Goal: Task Accomplishment & Management: Complete application form

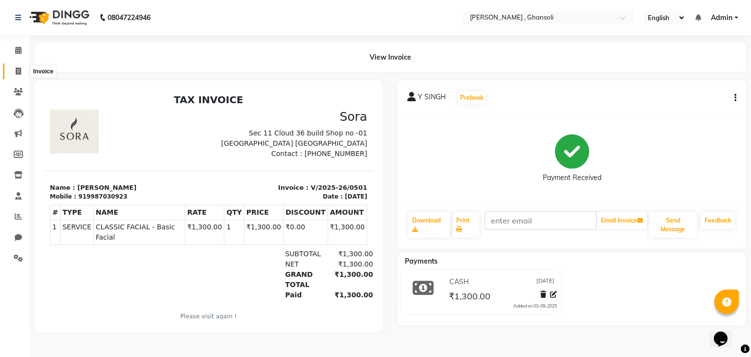
click at [20, 74] on icon at bounding box center [18, 70] width 5 height 7
select select "8446"
select select "service"
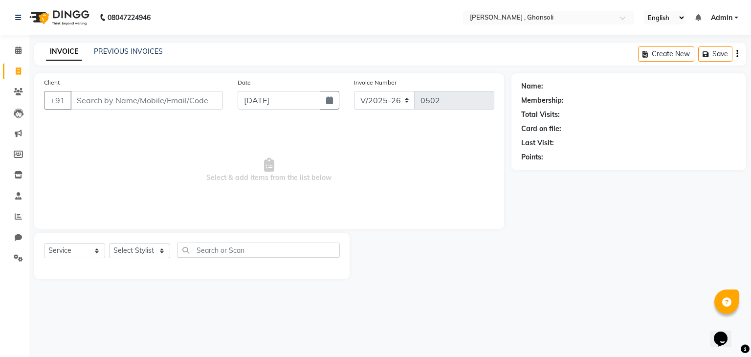
click at [113, 100] on input "Client" at bounding box center [146, 100] width 152 height 19
type input "9594262778"
click at [97, 255] on select "Select Service Product Membership Package Voucher Prepaid Gift Card" at bounding box center [74, 250] width 61 height 15
click at [147, 252] on select "Select Stylist deepa Lucky [PERSON_NAME] [PERSON_NAME] [PERSON_NAME] [PERSON_NA…" at bounding box center [139, 250] width 61 height 15
select select "86841"
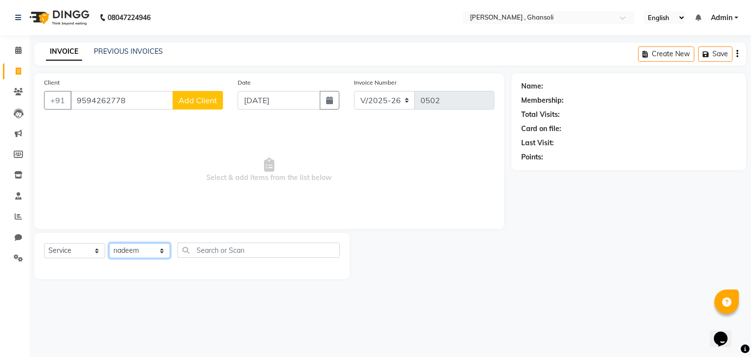
click at [109, 243] on select "Select Stylist deepa Lucky [PERSON_NAME] [PERSON_NAME] [PERSON_NAME] [PERSON_NA…" at bounding box center [139, 250] width 61 height 15
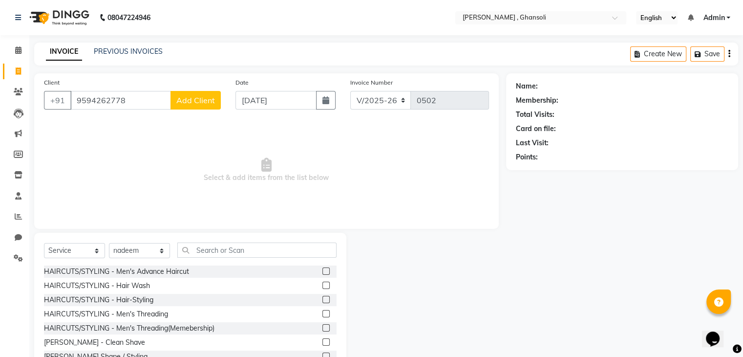
click at [129, 172] on span "Select & add items from the list below" at bounding box center [266, 170] width 445 height 98
click at [322, 270] on label at bounding box center [325, 270] width 7 height 7
click at [322, 270] on input "checkbox" at bounding box center [325, 271] width 6 height 6
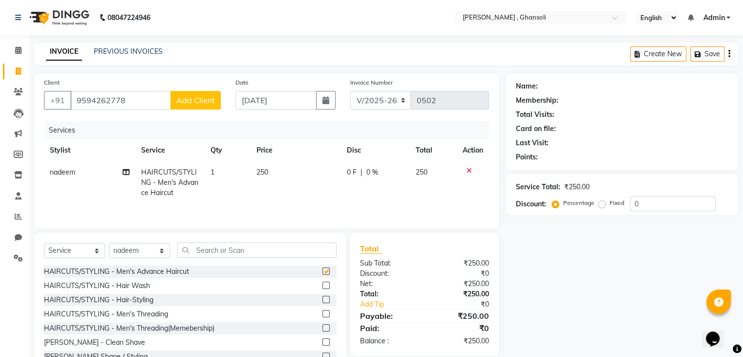
checkbox input "false"
click at [348, 176] on span "0 F" at bounding box center [352, 172] width 10 height 10
select select "86841"
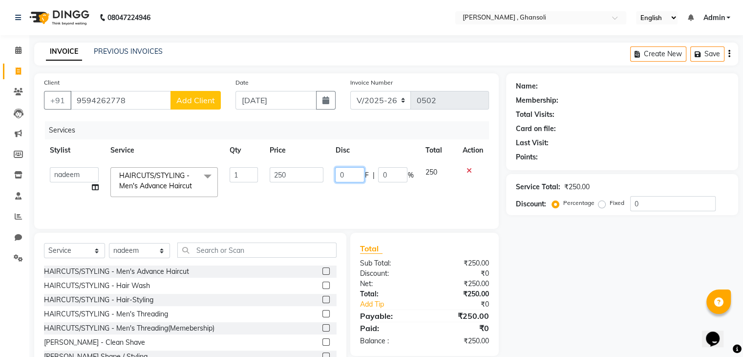
click at [348, 176] on input "0" at bounding box center [349, 174] width 29 height 15
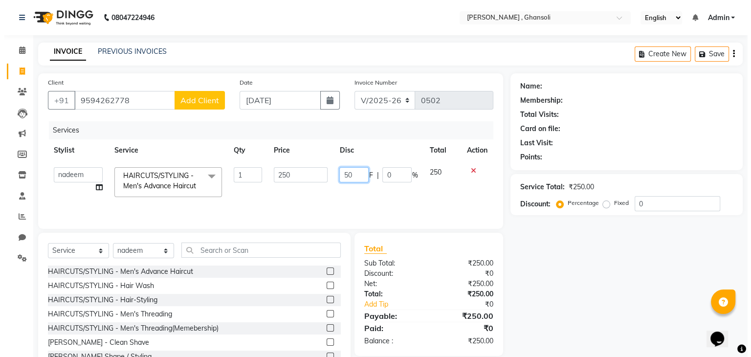
scroll to position [35, 0]
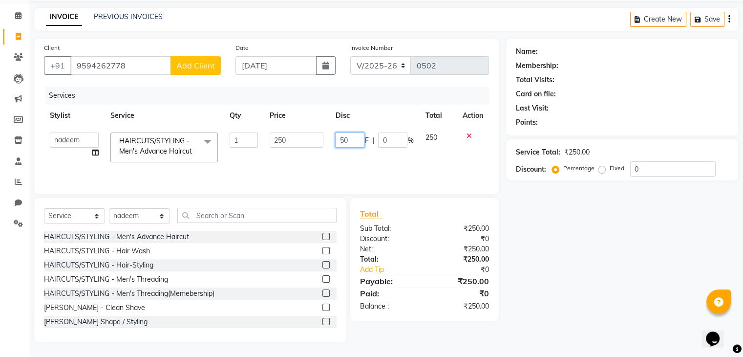
click at [352, 142] on input "50" at bounding box center [349, 139] width 29 height 15
type input "5"
type input "50"
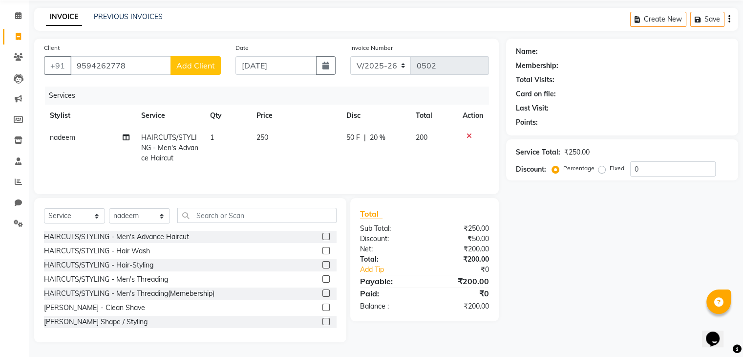
click at [209, 67] on span "Add Client" at bounding box center [195, 66] width 39 height 10
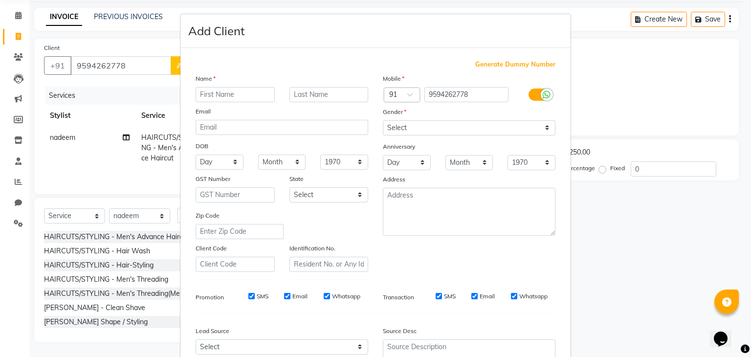
click at [160, 77] on ngb-modal-window "Add Client Generate Dummy Number Name Email DOB Day 01 02 03 04 05 06 07 08 09 …" at bounding box center [375, 178] width 751 height 357
click at [111, 97] on ngb-modal-window "Add Client Generate Dummy Number Name Email DOB Day 01 02 03 04 05 06 07 08 09 …" at bounding box center [375, 178] width 751 height 357
click at [645, 227] on ngb-modal-window "Add Client Generate Dummy Number Name Email DOB Day 01 02 03 04 05 06 07 08 09 …" at bounding box center [375, 178] width 751 height 357
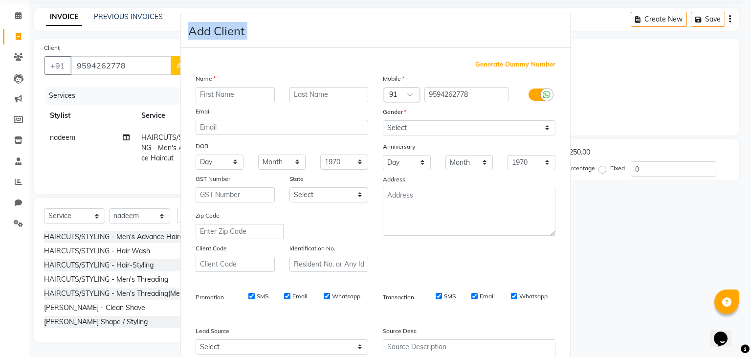
click at [645, 227] on ngb-modal-window "Add Client Generate Dummy Number Name Email DOB Day 01 02 03 04 05 06 07 08 09 …" at bounding box center [375, 178] width 751 height 357
click at [138, 57] on ngb-modal-window "Add Client Generate Dummy Number Name Email DOB Day 01 02 03 04 05 06 07 08 09 …" at bounding box center [375, 178] width 751 height 357
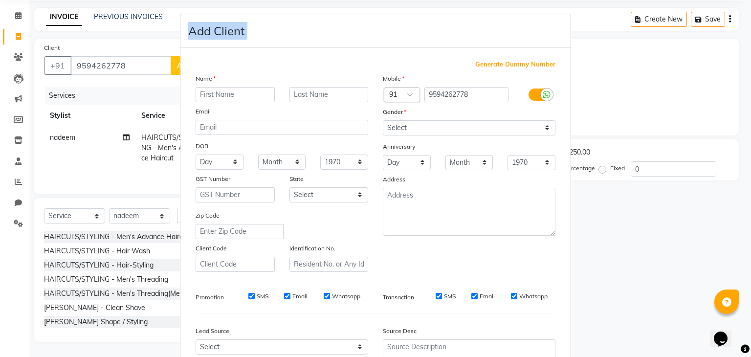
click at [138, 57] on ngb-modal-window "Add Client Generate Dummy Number Name Email DOB Day 01 02 03 04 05 06 07 08 09 …" at bounding box center [375, 178] width 751 height 357
click at [226, 92] on input "text" at bounding box center [234, 94] width 79 height 15
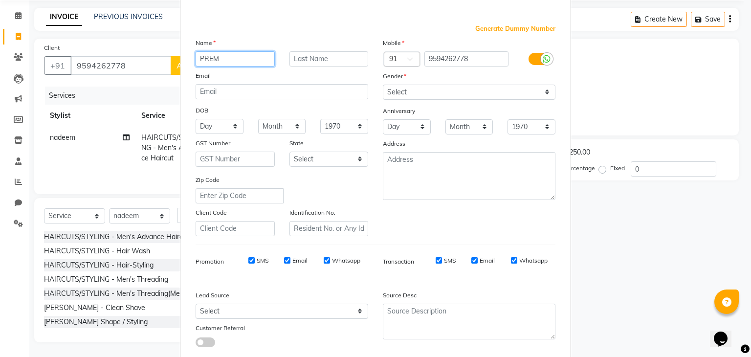
scroll to position [29, 0]
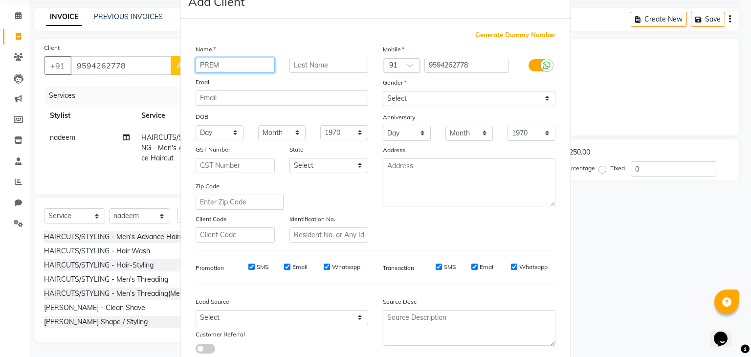
type input "PREM"
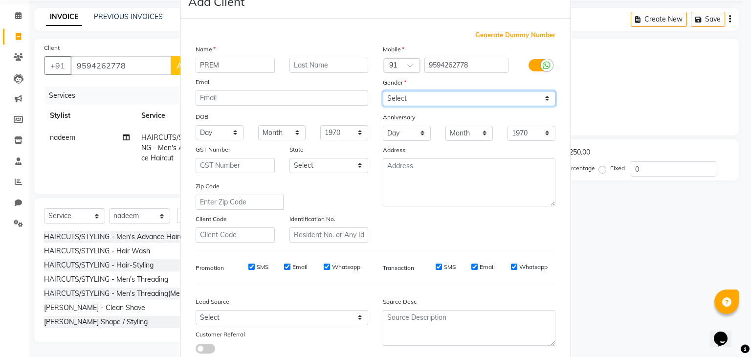
click at [465, 100] on select "Select [DEMOGRAPHIC_DATA] [DEMOGRAPHIC_DATA] Other Prefer Not To Say" at bounding box center [469, 98] width 172 height 15
select select "[DEMOGRAPHIC_DATA]"
click at [383, 91] on select "Select [DEMOGRAPHIC_DATA] [DEMOGRAPHIC_DATA] Other Prefer Not To Say" at bounding box center [469, 98] width 172 height 15
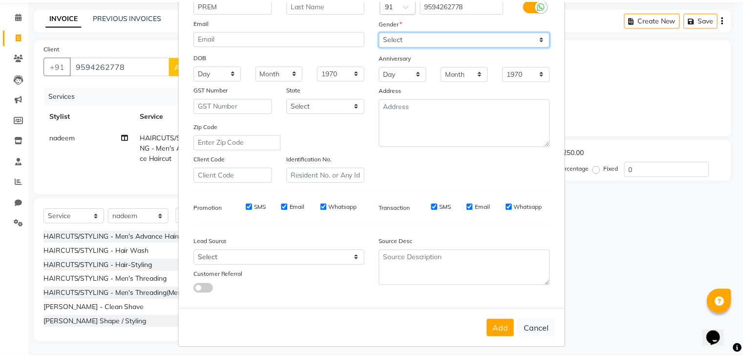
scroll to position [99, 0]
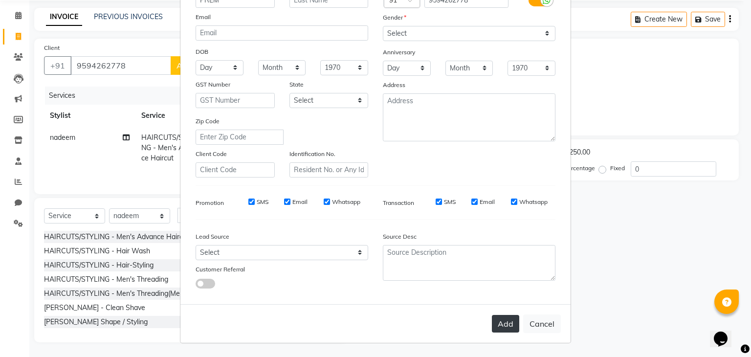
click at [499, 322] on button "Add" at bounding box center [505, 324] width 27 height 18
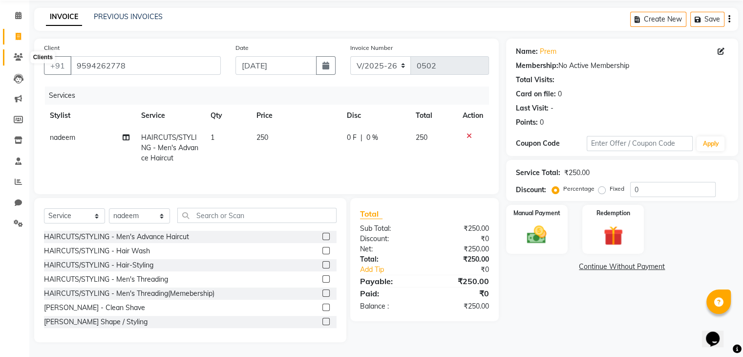
click at [17, 57] on icon at bounding box center [18, 56] width 9 height 7
click at [17, 116] on icon at bounding box center [18, 119] width 9 height 7
click at [118, 12] on link "PREVIOUS INVOICES" at bounding box center [128, 16] width 69 height 9
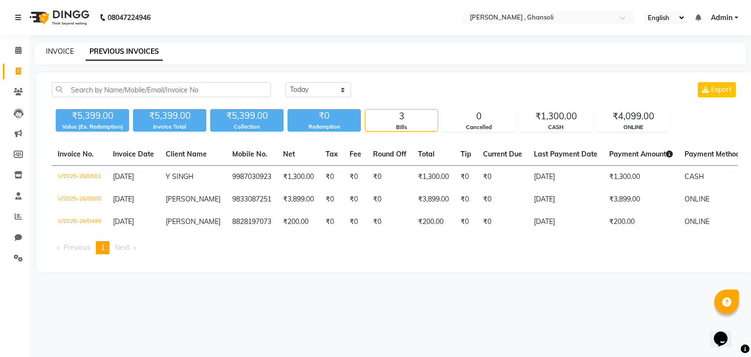
click at [56, 49] on link "INVOICE" at bounding box center [60, 51] width 28 height 9
select select "service"
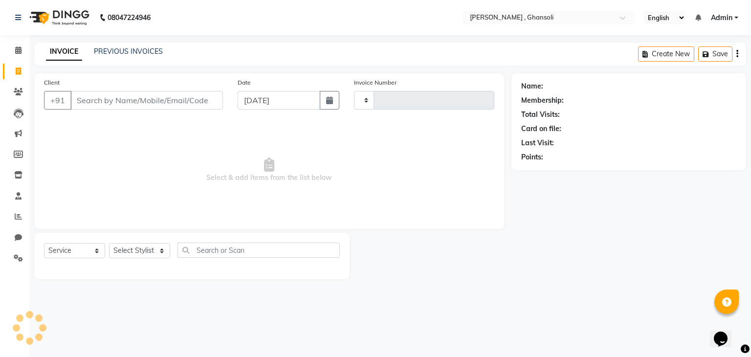
type input "0502"
select select "8446"
click at [123, 48] on link "PREVIOUS INVOICES" at bounding box center [128, 51] width 69 height 9
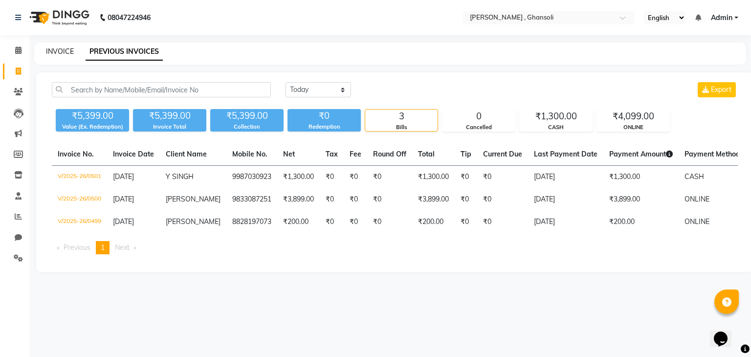
click at [59, 49] on link "INVOICE" at bounding box center [60, 51] width 28 height 9
select select "8446"
select select "service"
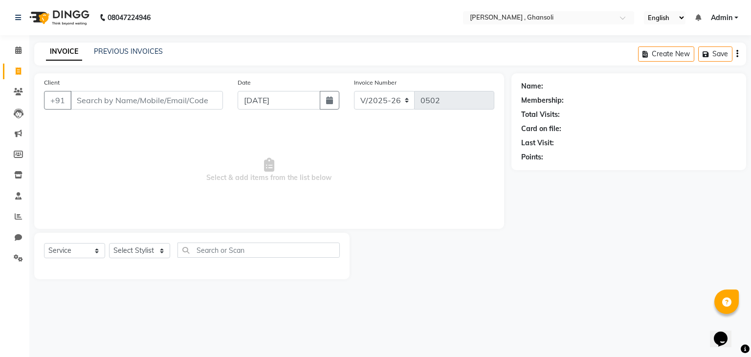
type input "/"
click at [150, 106] on input "/" at bounding box center [146, 100] width 152 height 19
click at [127, 60] on div "INVOICE PREVIOUS INVOICES Create New Save" at bounding box center [389, 54] width 711 height 23
click at [127, 53] on link "PREVIOUS INVOICES" at bounding box center [128, 51] width 69 height 9
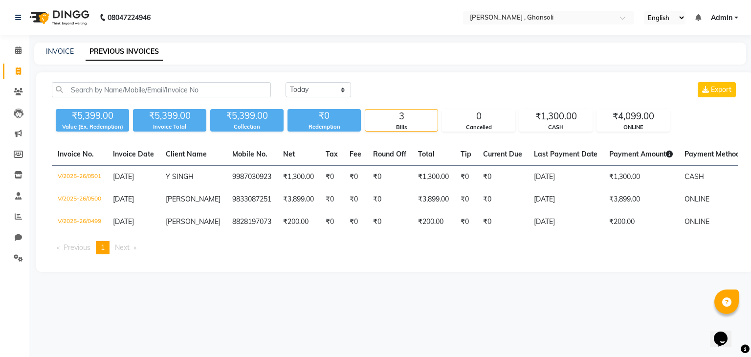
click at [405, 118] on div "3" at bounding box center [401, 116] width 72 height 14
click at [68, 52] on link "INVOICE" at bounding box center [60, 51] width 28 height 9
select select "8446"
select select "service"
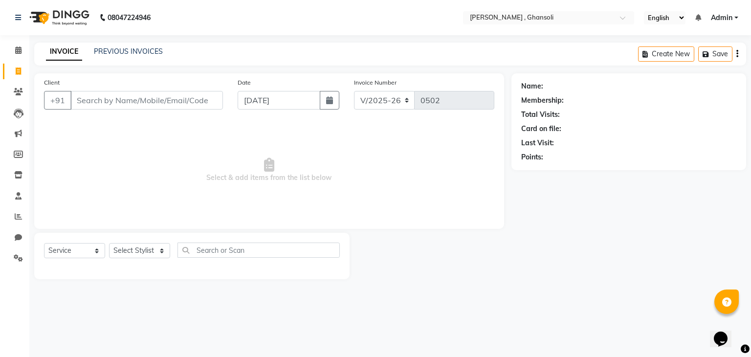
click at [140, 99] on input "Client" at bounding box center [146, 100] width 152 height 19
click at [140, 100] on input "Client" at bounding box center [146, 100] width 152 height 19
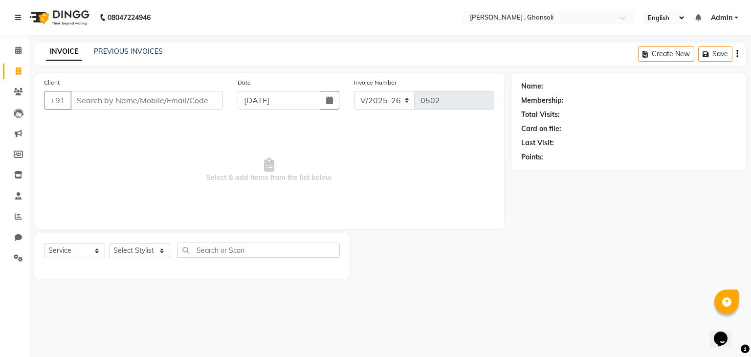
click at [140, 100] on input "Client" at bounding box center [146, 100] width 152 height 19
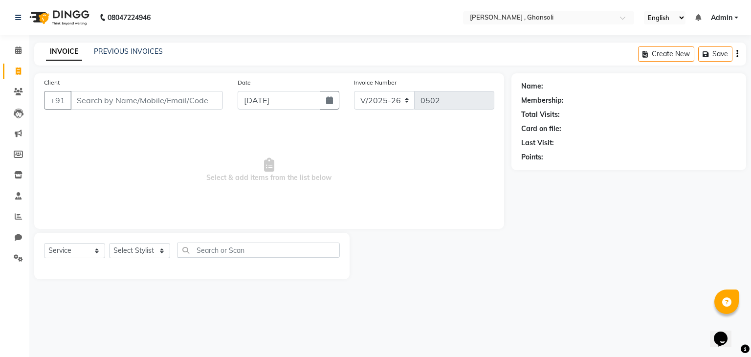
click at [140, 100] on input "Client" at bounding box center [146, 100] width 152 height 19
click at [126, 46] on div "PREVIOUS INVOICES" at bounding box center [128, 51] width 69 height 10
click at [127, 53] on link "PREVIOUS INVOICES" at bounding box center [128, 51] width 69 height 9
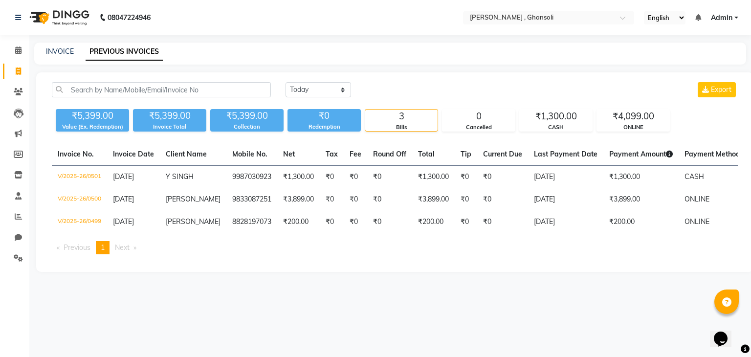
click at [46, 46] on div "INVOICE" at bounding box center [60, 51] width 28 height 10
click at [55, 52] on link "INVOICE" at bounding box center [60, 51] width 28 height 9
select select "service"
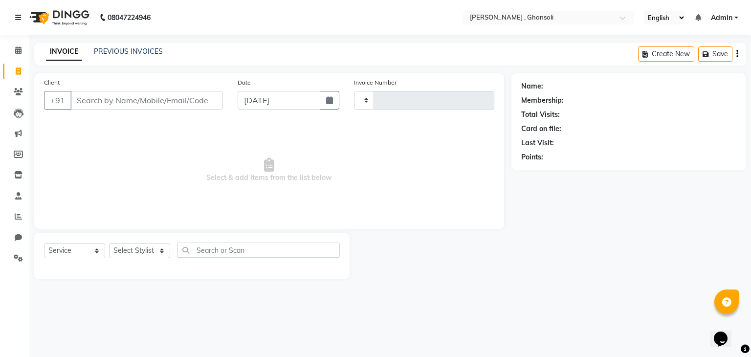
type input "0502"
select select "8446"
click at [88, 110] on div "Client +91" at bounding box center [133, 97] width 193 height 40
click at [89, 102] on input "Client" at bounding box center [146, 100] width 152 height 19
click at [134, 49] on link "PREVIOUS INVOICES" at bounding box center [128, 51] width 69 height 9
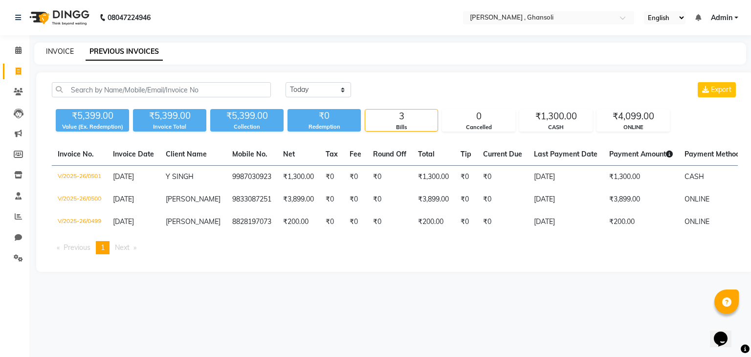
click at [56, 51] on link "INVOICE" at bounding box center [60, 51] width 28 height 9
select select "service"
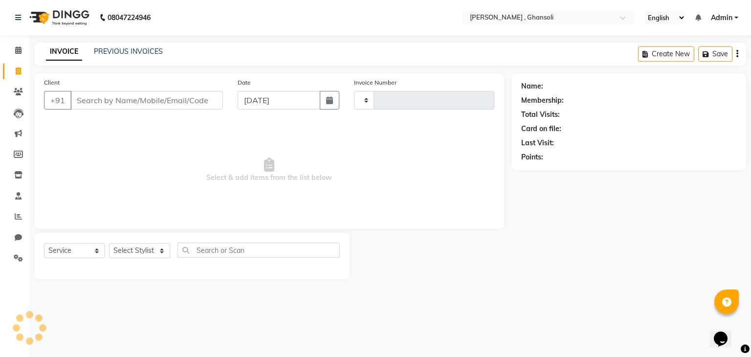
type input "0502"
select select "8446"
click at [19, 89] on icon at bounding box center [18, 91] width 9 height 7
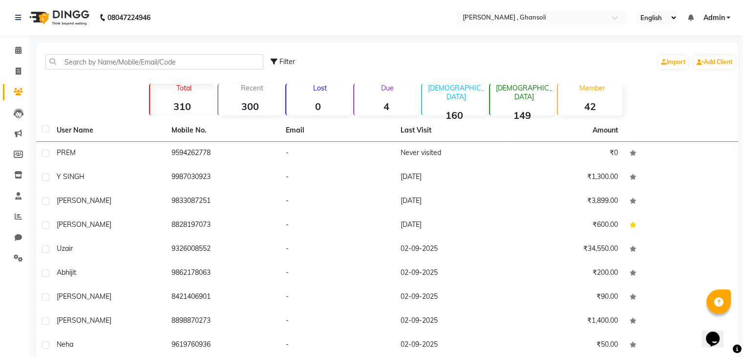
click at [221, 88] on div "Recent 300" at bounding box center [249, 100] width 65 height 32
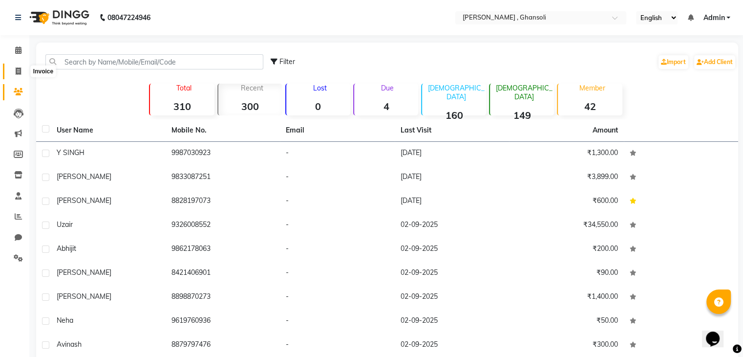
click at [16, 71] on icon at bounding box center [18, 70] width 5 height 7
select select "8446"
select select "service"
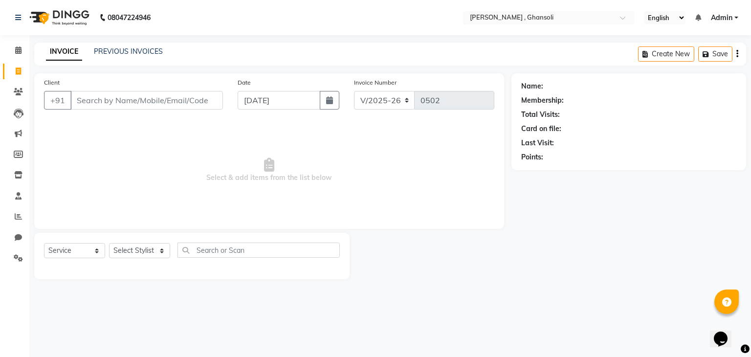
click at [102, 94] on input "Client" at bounding box center [146, 100] width 152 height 19
click at [102, 94] on input "PR" at bounding box center [146, 100] width 152 height 19
type input "I"
type input "P"
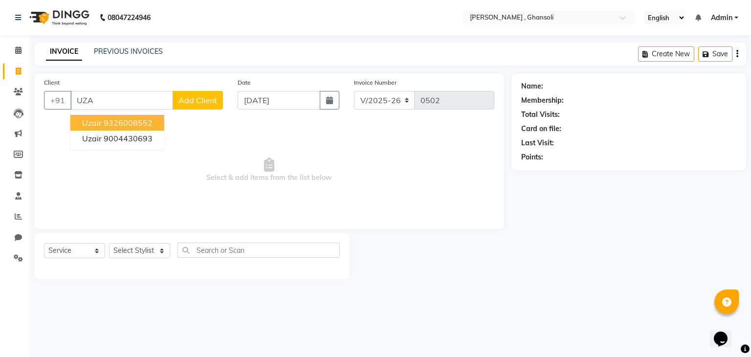
click at [104, 118] on ngb-highlight "9326008552" at bounding box center [128, 123] width 49 height 10
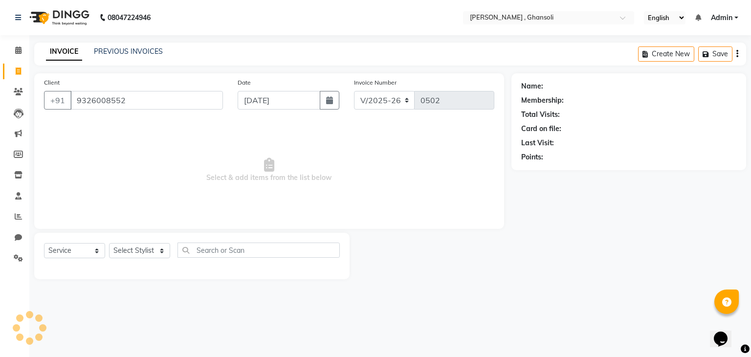
type input "9326008552"
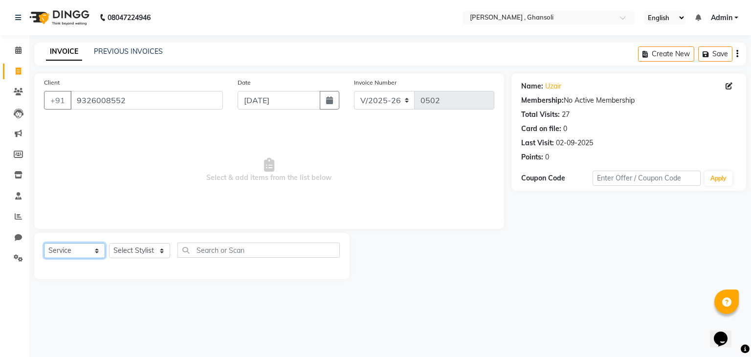
click at [99, 244] on select "Select Service Product Membership Package Voucher Prepaid Gift Card" at bounding box center [74, 250] width 61 height 15
click at [44, 243] on select "Select Service Product Membership Package Voucher Prepaid Gift Card" at bounding box center [74, 250] width 61 height 15
click at [158, 246] on select "Select Stylist deepa Lucky [PERSON_NAME] [PERSON_NAME] [PERSON_NAME] [PERSON_NA…" at bounding box center [139, 250] width 61 height 15
select select "86841"
click at [109, 243] on select "Select Stylist deepa Lucky [PERSON_NAME] [PERSON_NAME] [PERSON_NAME] [PERSON_NA…" at bounding box center [139, 250] width 61 height 15
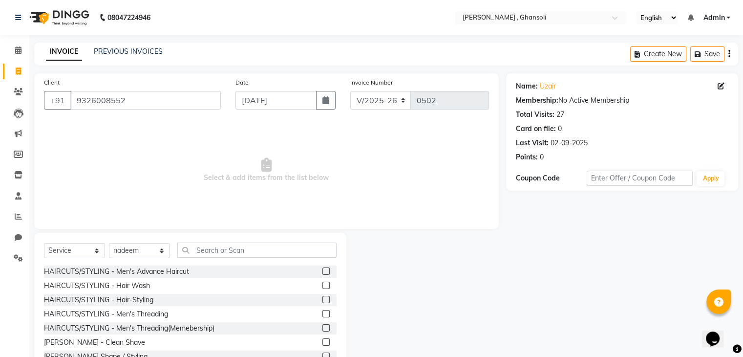
click at [322, 270] on label at bounding box center [325, 270] width 7 height 7
click at [322, 270] on input "checkbox" at bounding box center [325, 271] width 6 height 6
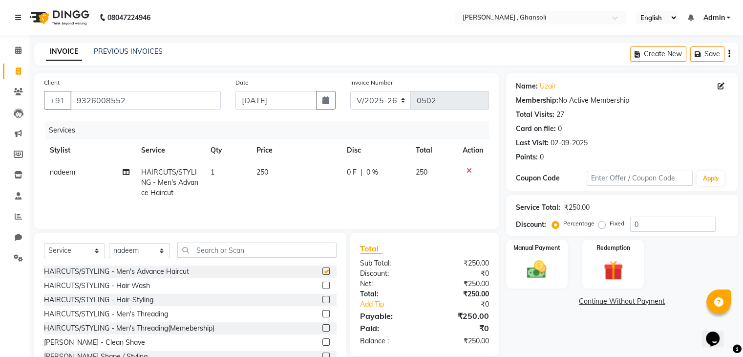
checkbox input "false"
click at [352, 171] on span "0 F" at bounding box center [352, 172] width 10 height 10
select select "86841"
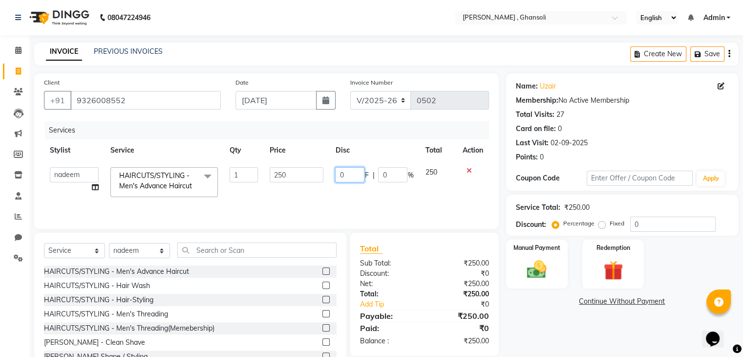
click at [348, 177] on input "0" at bounding box center [349, 174] width 29 height 15
type input "50"
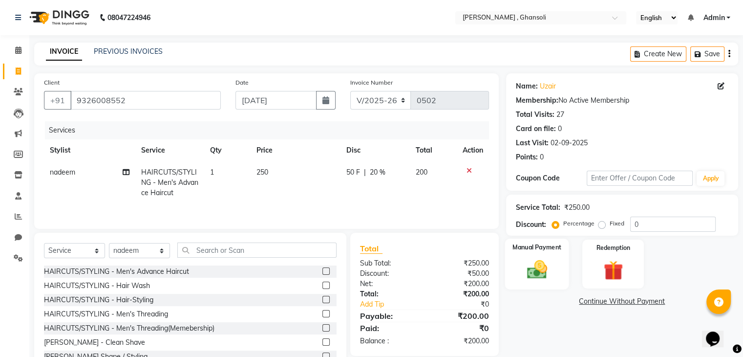
click at [536, 252] on div "Manual Payment" at bounding box center [537, 263] width 64 height 50
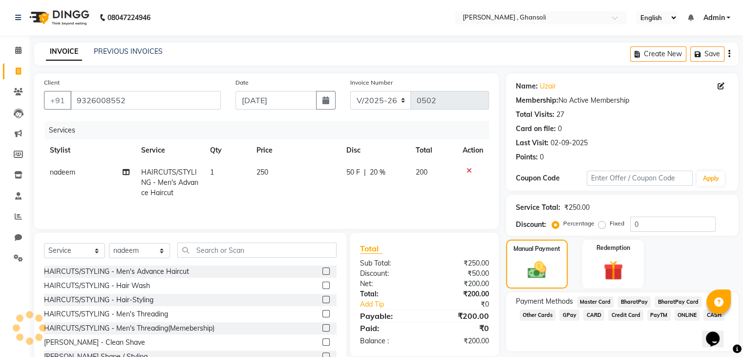
click at [706, 313] on span "CASH" at bounding box center [714, 314] width 21 height 11
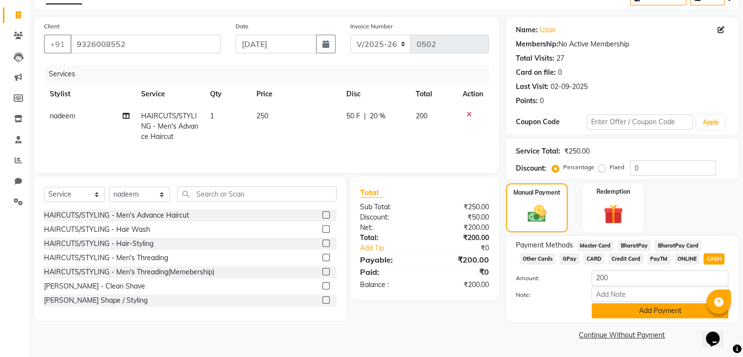
click at [603, 307] on button "Add Payment" at bounding box center [660, 310] width 137 height 15
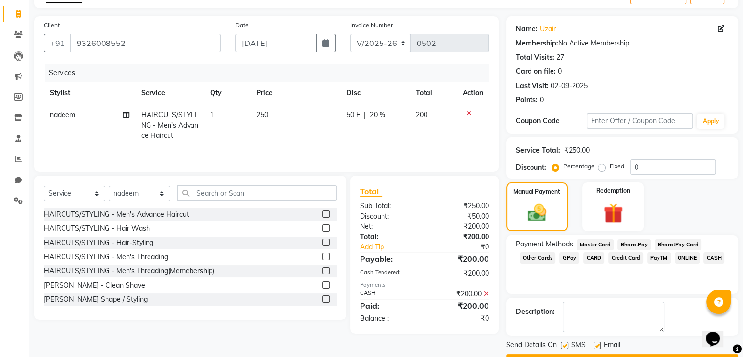
scroll to position [84, 0]
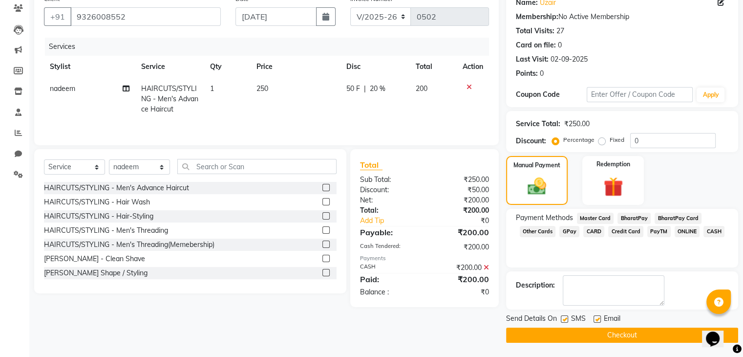
click at [600, 335] on button "Checkout" at bounding box center [622, 334] width 232 height 15
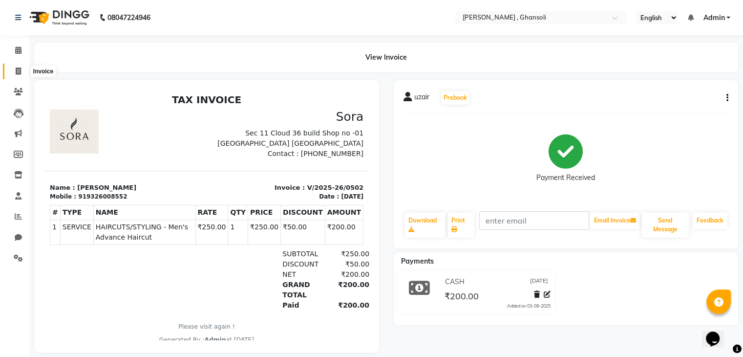
click at [19, 72] on icon at bounding box center [18, 70] width 5 height 7
select select "service"
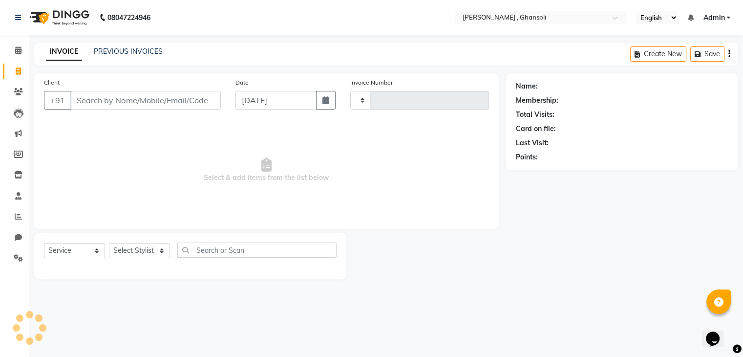
type input "0503"
select select "8446"
click at [88, 96] on input "Client" at bounding box center [146, 100] width 152 height 19
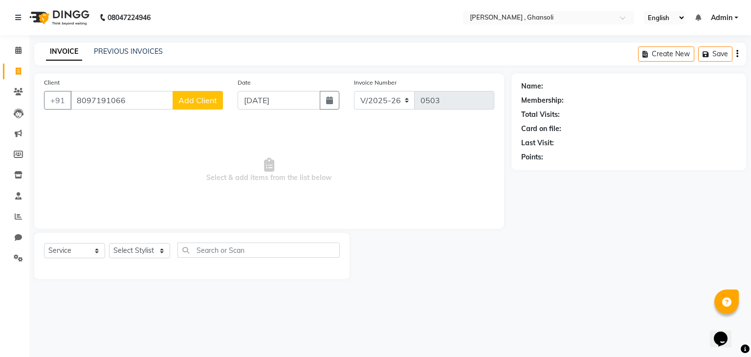
type input "8097191066"
click at [191, 103] on span "Add Client" at bounding box center [197, 100] width 39 height 10
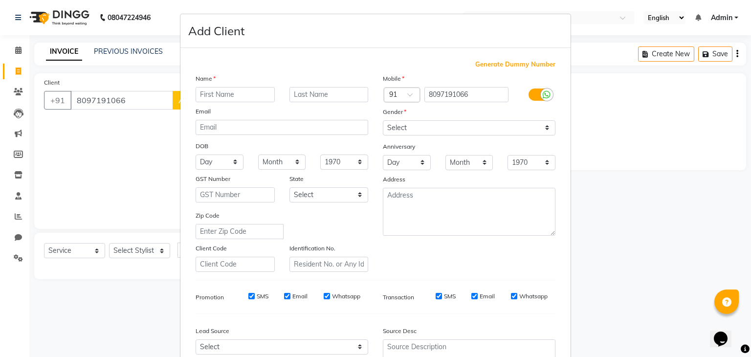
click at [204, 94] on input "text" at bounding box center [234, 94] width 79 height 15
type input "[PERSON_NAME]"
click at [297, 94] on input "text" at bounding box center [328, 94] width 79 height 15
type input "[PERSON_NAME]"
click at [446, 131] on select "Select [DEMOGRAPHIC_DATA] [DEMOGRAPHIC_DATA] Other Prefer Not To Say" at bounding box center [469, 127] width 172 height 15
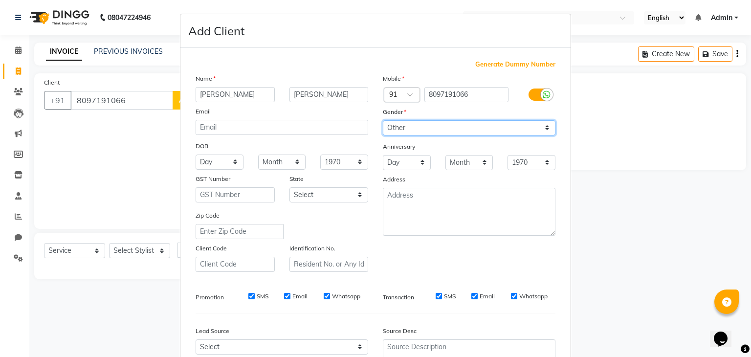
click at [383, 121] on select "Select [DEMOGRAPHIC_DATA] [DEMOGRAPHIC_DATA] Other Prefer Not To Say" at bounding box center [469, 127] width 172 height 15
click at [412, 129] on select "Select [DEMOGRAPHIC_DATA] [DEMOGRAPHIC_DATA] Other Prefer Not To Say" at bounding box center [469, 127] width 172 height 15
select select "[DEMOGRAPHIC_DATA]"
click at [383, 121] on select "Select [DEMOGRAPHIC_DATA] [DEMOGRAPHIC_DATA] Other Prefer Not To Say" at bounding box center [469, 127] width 172 height 15
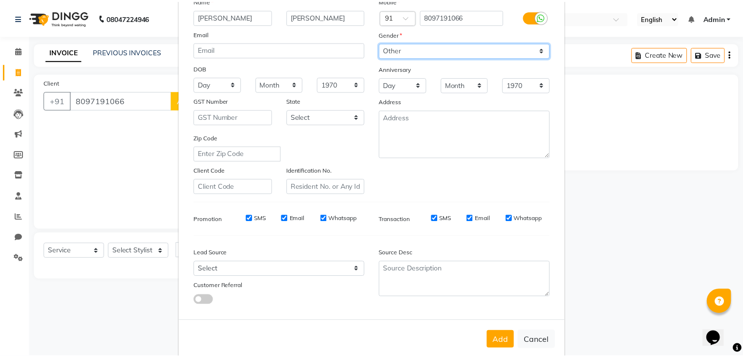
scroll to position [99, 0]
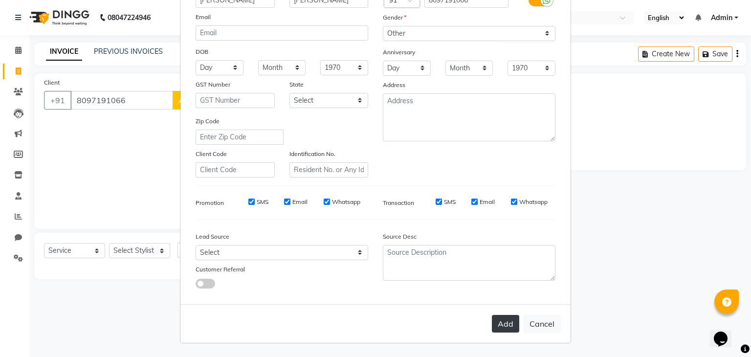
click at [499, 321] on button "Add" at bounding box center [505, 324] width 27 height 18
select select
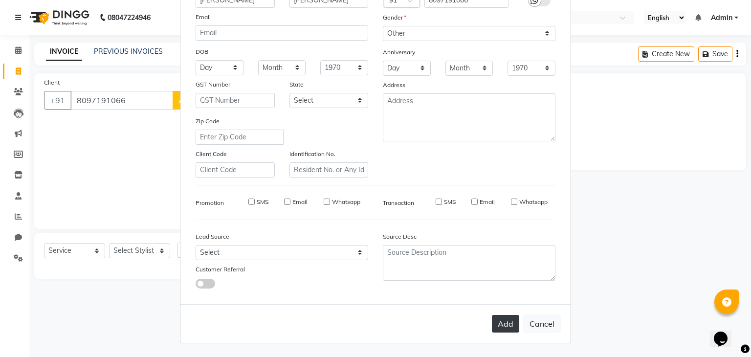
select select
checkbox input "false"
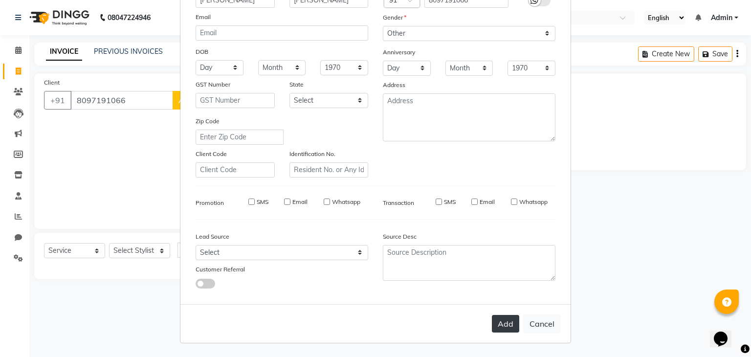
checkbox input "false"
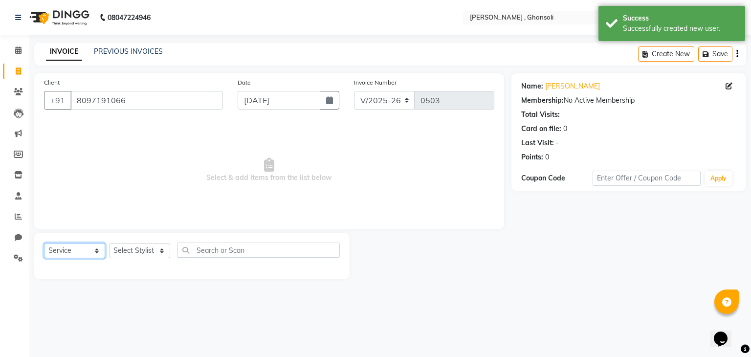
click at [72, 254] on select "Select Service Product Membership Package Voucher Prepaid Gift Card" at bounding box center [74, 250] width 61 height 15
click at [44, 243] on select "Select Service Product Membership Package Voucher Prepaid Gift Card" at bounding box center [74, 250] width 61 height 15
click at [146, 247] on select "Select Stylist deepa Lucky [PERSON_NAME] [PERSON_NAME] [PERSON_NAME] [PERSON_NA…" at bounding box center [139, 250] width 61 height 15
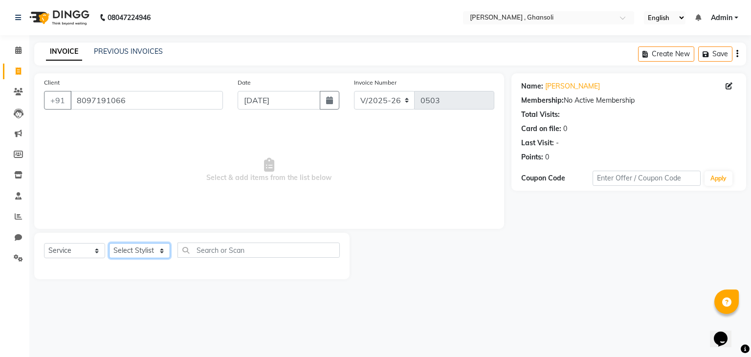
select select "86841"
click at [109, 243] on select "Select Stylist deepa Lucky [PERSON_NAME] [PERSON_NAME] [PERSON_NAME] [PERSON_NA…" at bounding box center [139, 250] width 61 height 15
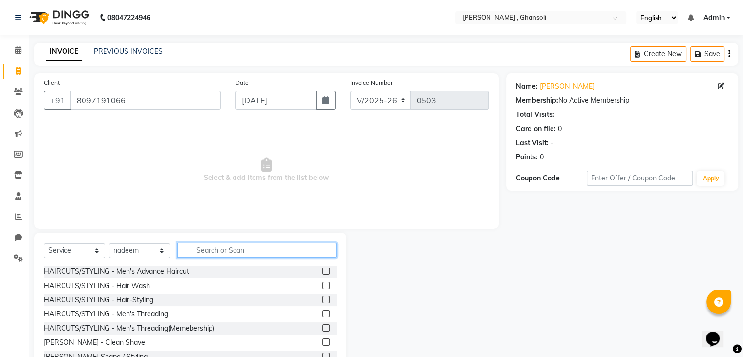
click at [226, 252] on input "text" at bounding box center [256, 249] width 159 height 15
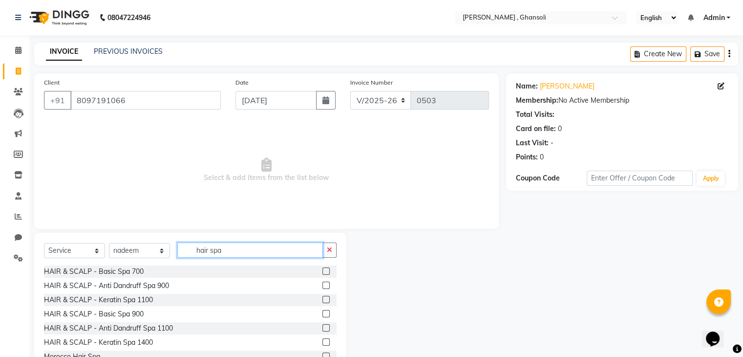
click at [226, 252] on input "hair spa" at bounding box center [250, 249] width 146 height 15
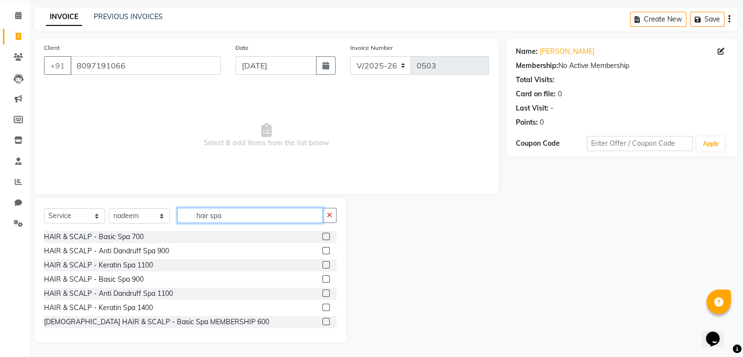
scroll to position [35, 0]
click at [226, 252] on div "HAIR & SCALP - Anti Dandruff Spa 900" at bounding box center [190, 251] width 293 height 12
click at [211, 217] on input "hair spa" at bounding box center [250, 215] width 146 height 15
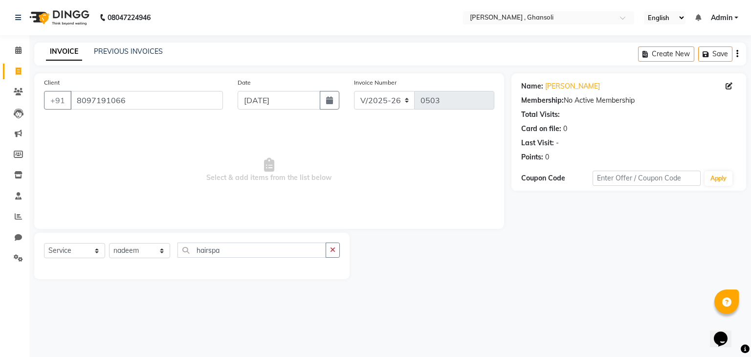
click at [211, 217] on span "Select & add items from the list below" at bounding box center [269, 170] width 450 height 98
click at [207, 247] on input "hairspa" at bounding box center [251, 249] width 149 height 15
click at [209, 252] on input "hairspa" at bounding box center [251, 249] width 149 height 15
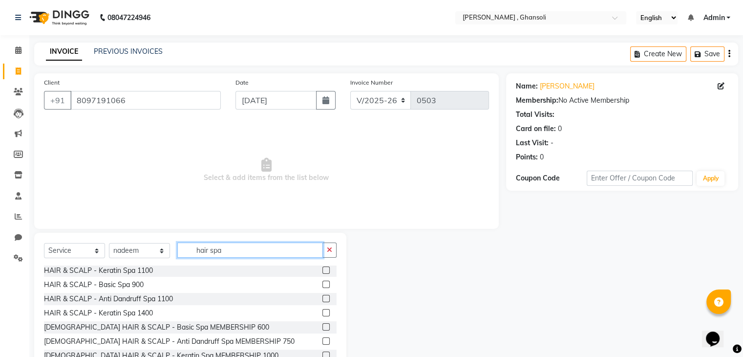
scroll to position [27, 0]
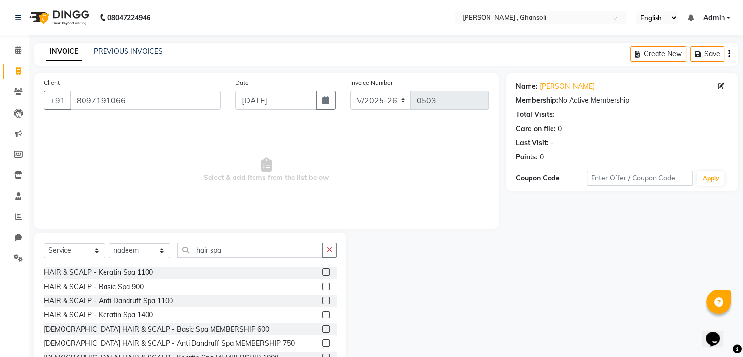
click at [436, 147] on span "Select & add items from the list below" at bounding box center [266, 170] width 445 height 98
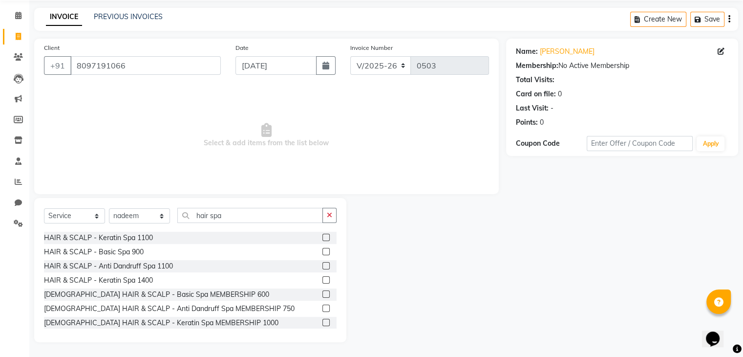
scroll to position [35, 0]
click at [273, 215] on input "hair spa" at bounding box center [250, 215] width 146 height 15
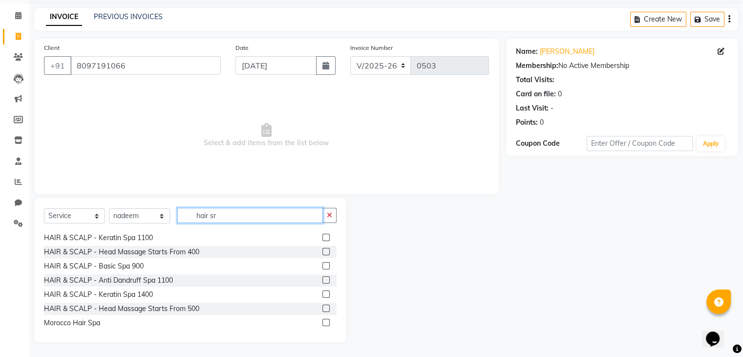
scroll to position [0, 0]
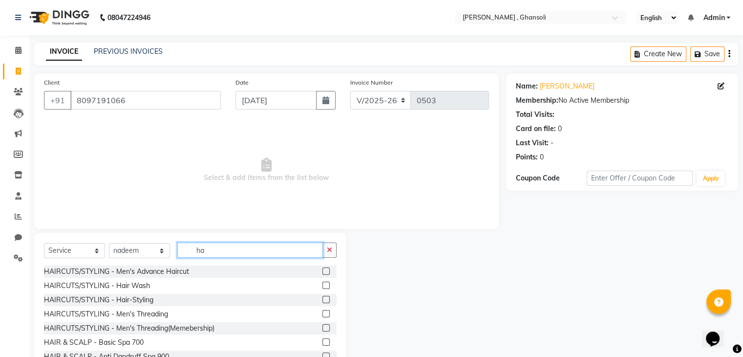
type input "h"
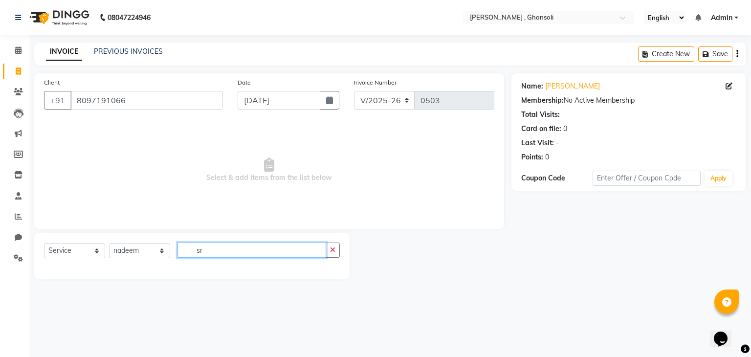
type input "s"
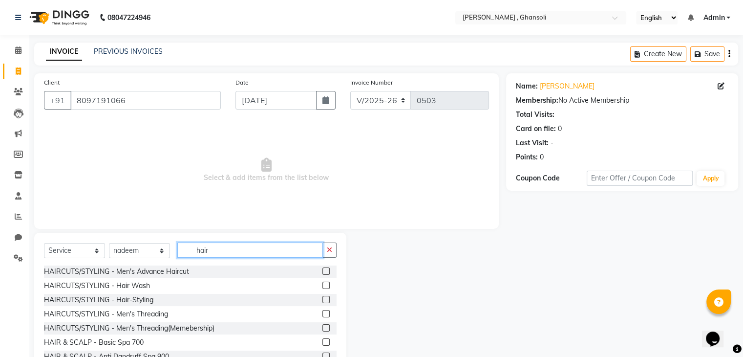
type input "hair"
drag, startPoint x: 273, startPoint y: 215, endPoint x: 19, endPoint y: 217, distance: 253.6
click at [19, 217] on icon at bounding box center [18, 216] width 7 height 7
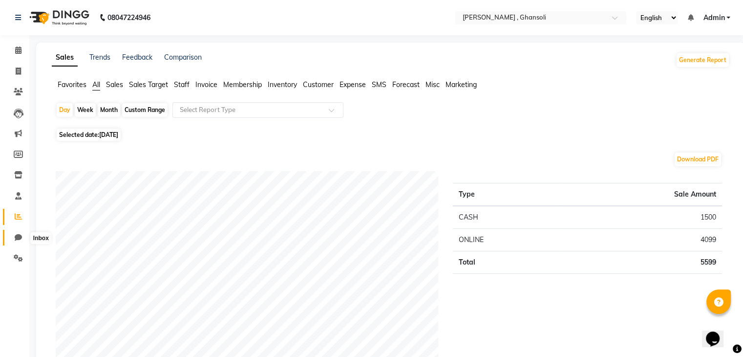
click at [18, 235] on icon at bounding box center [18, 237] width 7 height 7
select select "100"
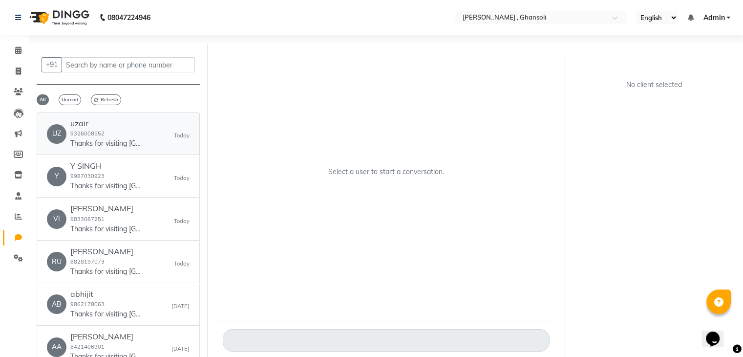
click at [147, 135] on div "UZ uzair 9326008552 Thanks for visiting [GEOGRAPHIC_DATA] . Your bill amount is…" at bounding box center [118, 134] width 143 height 30
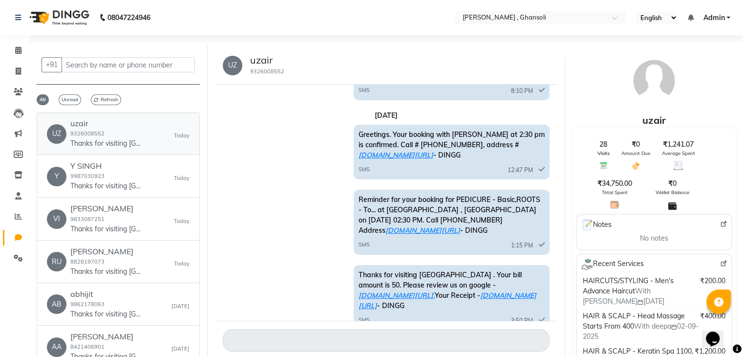
scroll to position [258, 0]
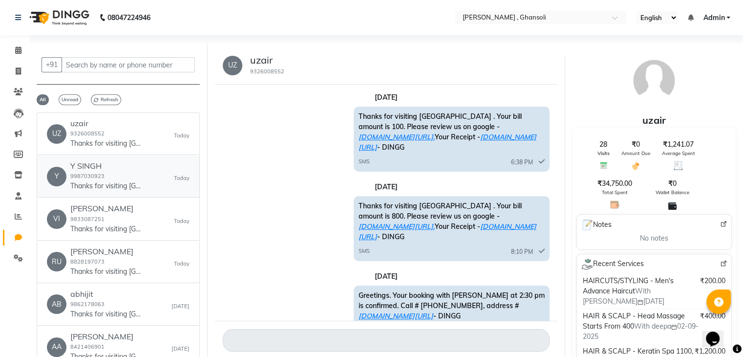
click at [118, 180] on div "Y SINGH 9987030923 Thanks for visiting [GEOGRAPHIC_DATA] . Your bill amount is …" at bounding box center [106, 176] width 73 height 30
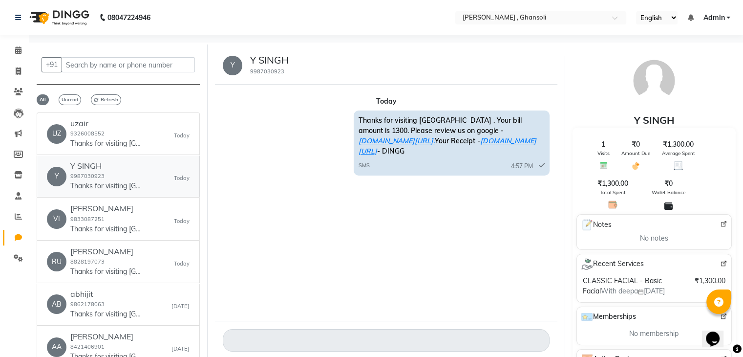
scroll to position [0, 0]
click at [130, 215] on div "[PERSON_NAME] 9833087251 Thanks for visiting [GEOGRAPHIC_DATA] . Your bill amou…" at bounding box center [106, 219] width 73 height 30
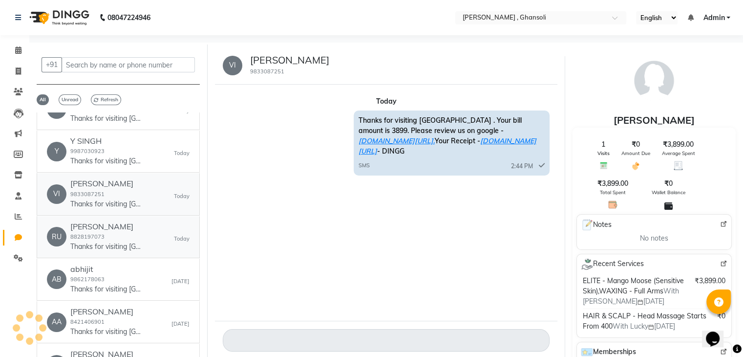
scroll to position [49, 0]
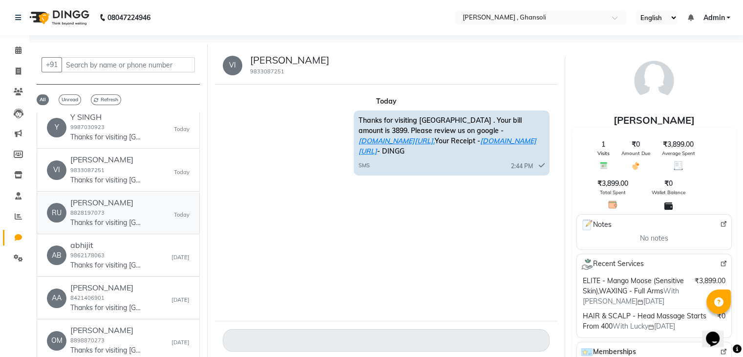
click at [129, 210] on div "[PERSON_NAME] 8828197073 Thanks for visiting [GEOGRAPHIC_DATA] . Your bill amou…" at bounding box center [106, 213] width 73 height 30
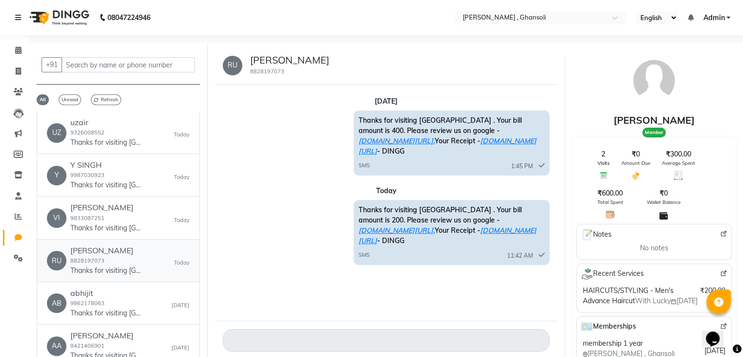
scroll to position [0, 0]
click at [20, 215] on icon at bounding box center [18, 216] width 7 height 7
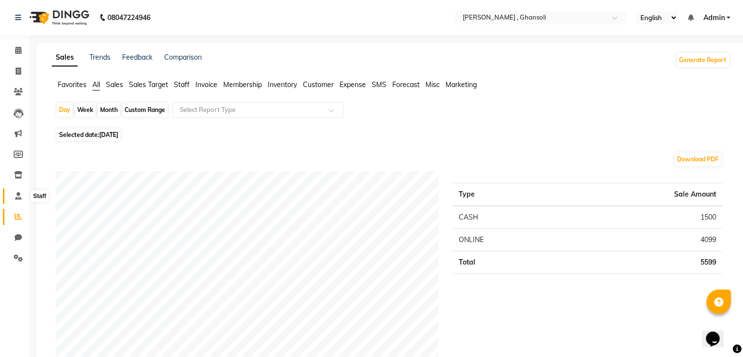
click at [18, 201] on span at bounding box center [18, 196] width 17 height 11
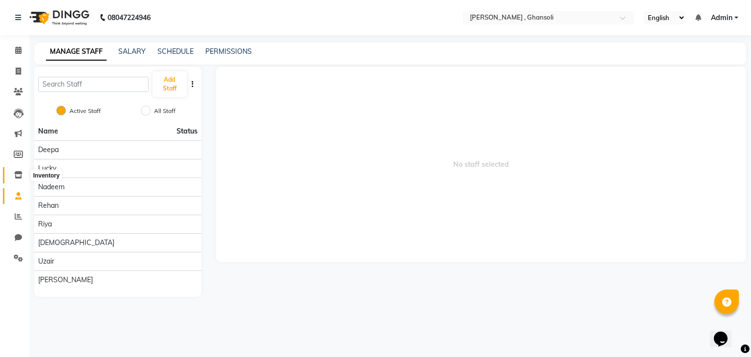
click at [18, 172] on icon at bounding box center [18, 174] width 8 height 7
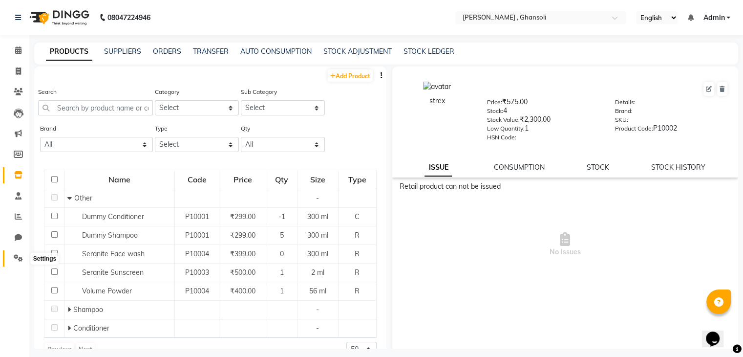
click at [13, 258] on span at bounding box center [18, 258] width 17 height 11
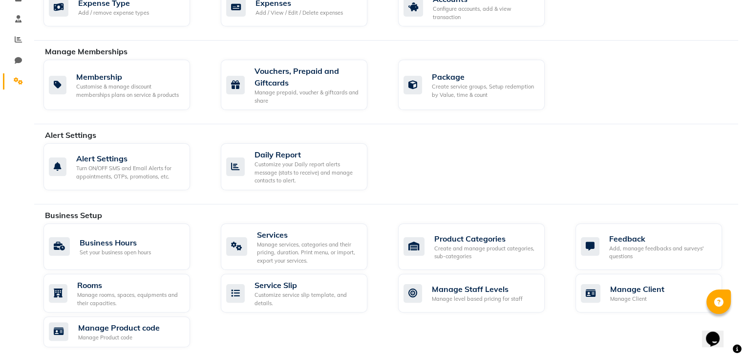
scroll to position [195, 0]
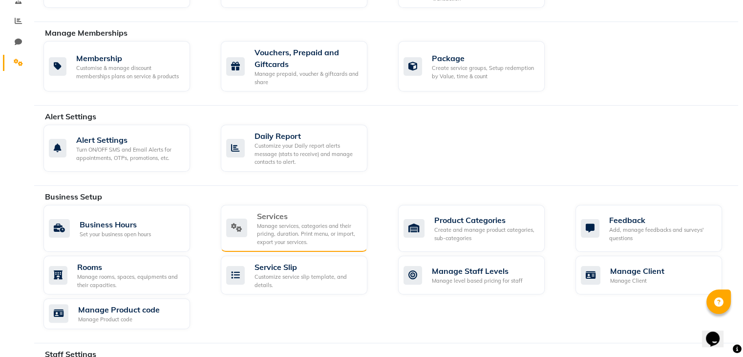
click at [280, 225] on div "Manage services, categories and their pricing, duration. Print menu, or import,…" at bounding box center [308, 234] width 103 height 24
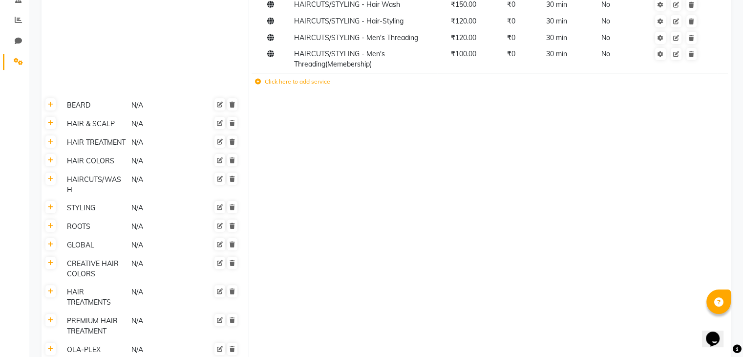
scroll to position [193, 0]
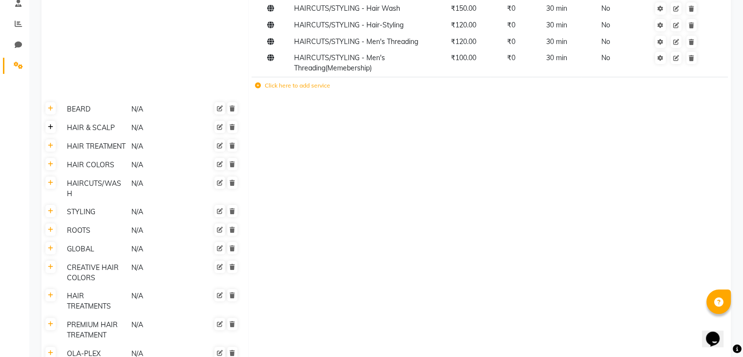
click at [51, 128] on icon at bounding box center [50, 127] width 5 height 6
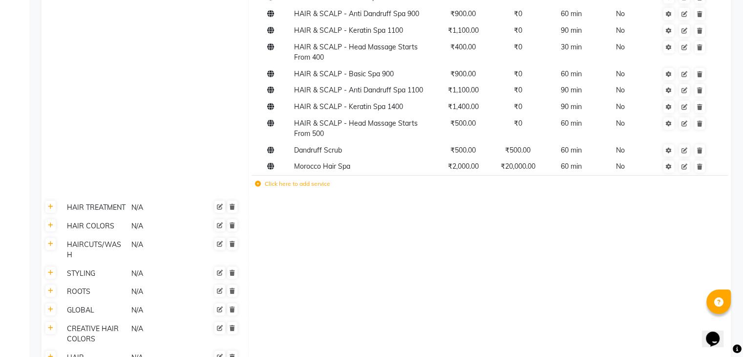
scroll to position [0, 0]
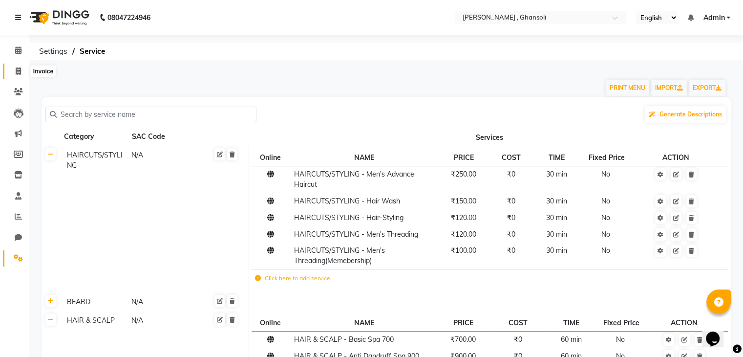
click at [16, 69] on icon at bounding box center [18, 70] width 5 height 7
select select "service"
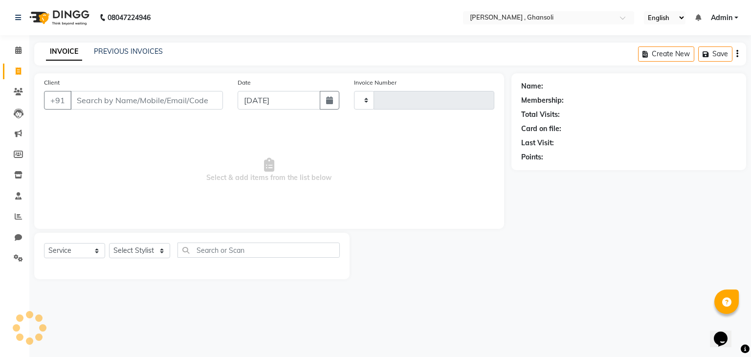
type input "0503"
select select "8446"
click at [121, 99] on input "Client" at bounding box center [146, 100] width 152 height 19
click at [150, 108] on input "Client" at bounding box center [146, 100] width 152 height 19
click at [148, 99] on input "Client" at bounding box center [146, 100] width 152 height 19
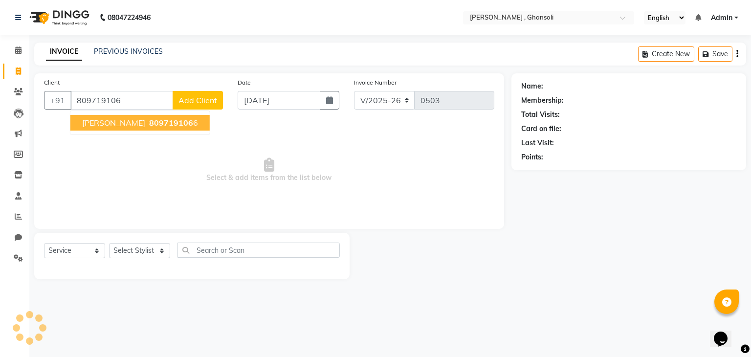
click at [166, 125] on span "809719106" at bounding box center [171, 123] width 44 height 10
type input "8097191066"
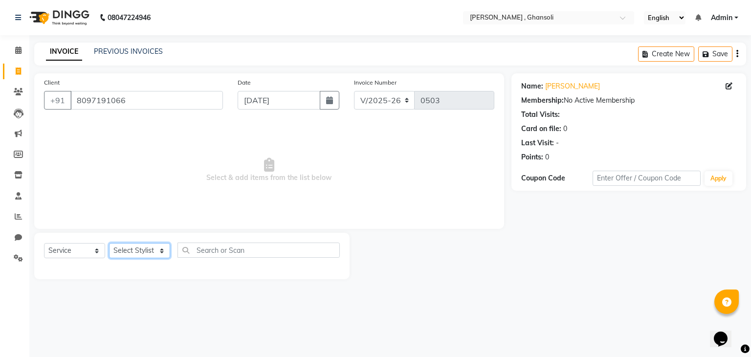
click at [153, 253] on select "Select Stylist deepa Lucky [PERSON_NAME] [PERSON_NAME] [PERSON_NAME] [PERSON_NA…" at bounding box center [139, 250] width 61 height 15
select select "81970"
click at [109, 243] on select "Select Stylist deepa Lucky [PERSON_NAME] [PERSON_NAME] [PERSON_NAME] [PERSON_NA…" at bounding box center [139, 250] width 61 height 15
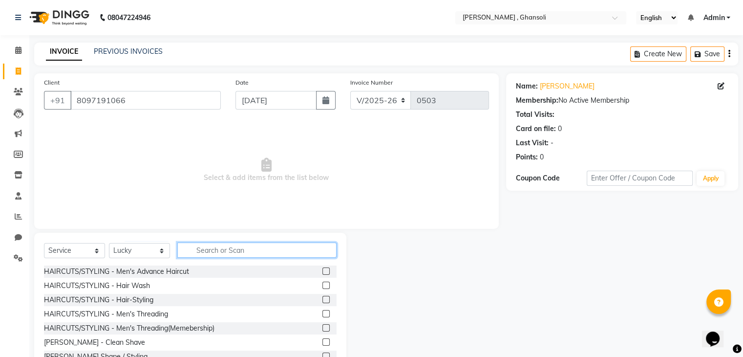
click at [223, 244] on input "text" at bounding box center [256, 249] width 159 height 15
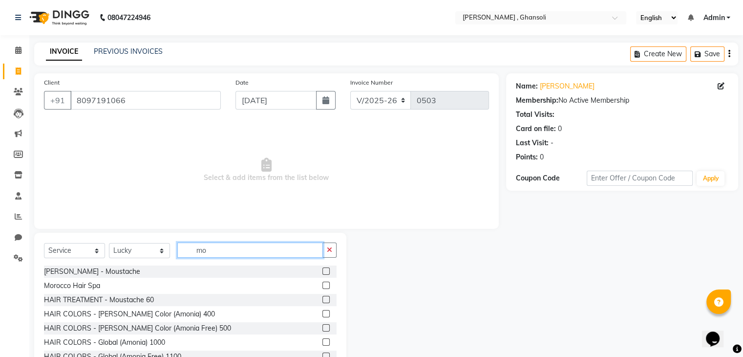
type input "mo"
click at [322, 286] on label at bounding box center [325, 284] width 7 height 7
click at [322, 286] on input "checkbox" at bounding box center [325, 285] width 6 height 6
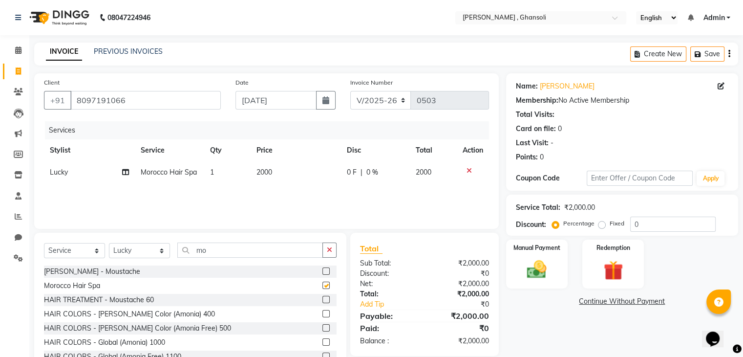
checkbox input "false"
click at [355, 176] on span "0 F" at bounding box center [352, 172] width 10 height 10
select select "81970"
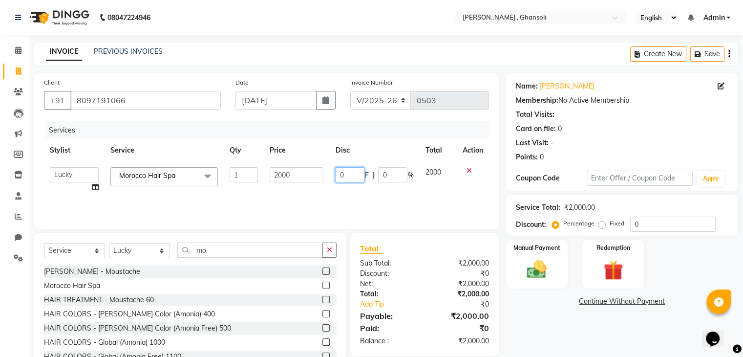
click at [355, 176] on input "0" at bounding box center [349, 174] width 29 height 15
type input "300"
click at [368, 197] on div "Services Stylist Service Qty Price Disc Total Action deepa Lucky [PERSON_NAME] …" at bounding box center [266, 170] width 445 height 98
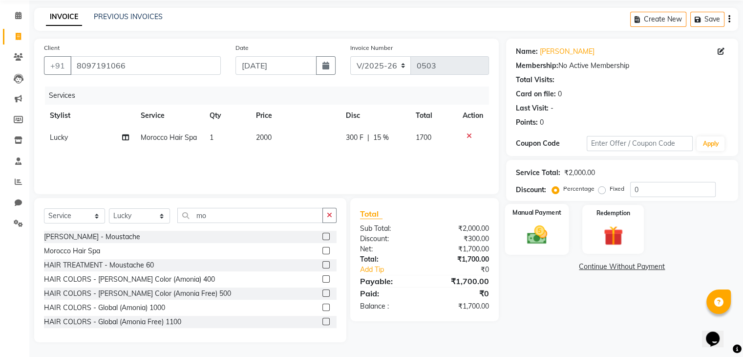
scroll to position [35, 0]
click at [543, 229] on img at bounding box center [536, 234] width 33 height 23
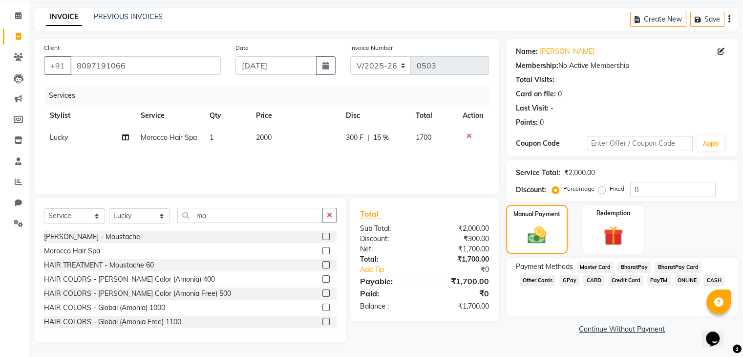
click at [693, 279] on span "ONLINE" at bounding box center [687, 280] width 25 height 11
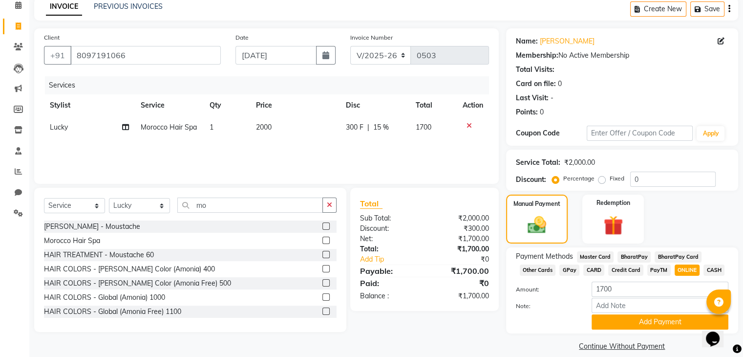
scroll to position [57, 0]
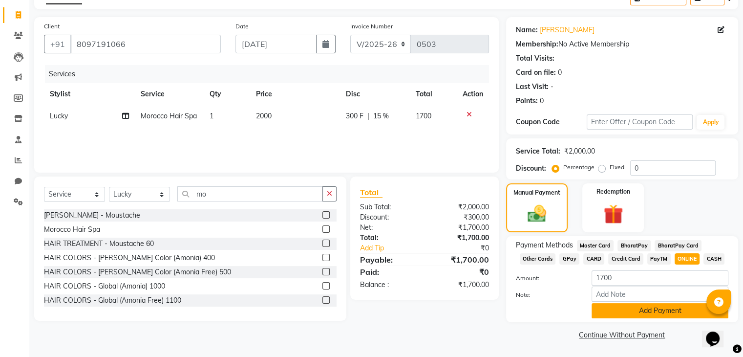
click at [676, 309] on button "Add Payment" at bounding box center [660, 310] width 137 height 15
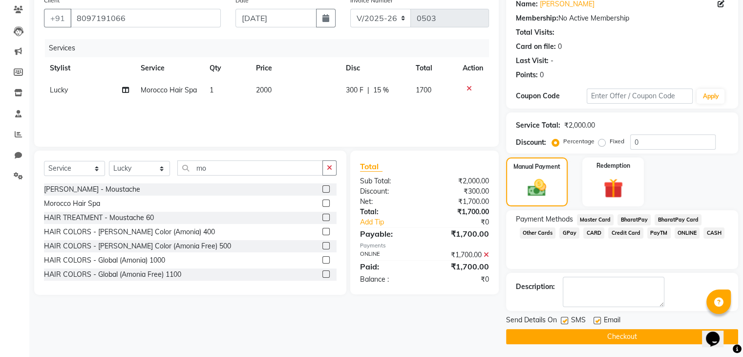
scroll to position [84, 0]
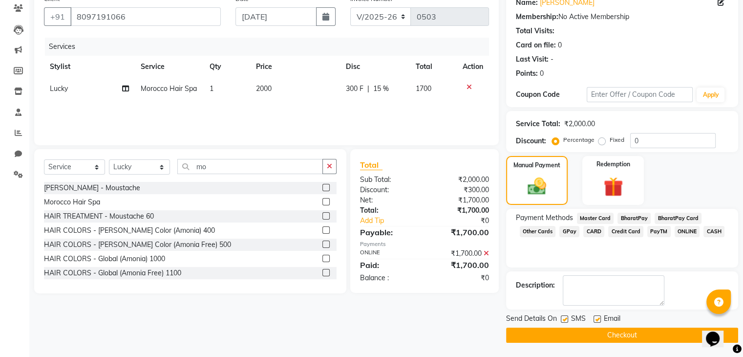
click at [659, 330] on button "Checkout" at bounding box center [622, 334] width 232 height 15
